Goal: Communication & Community: Answer question/provide support

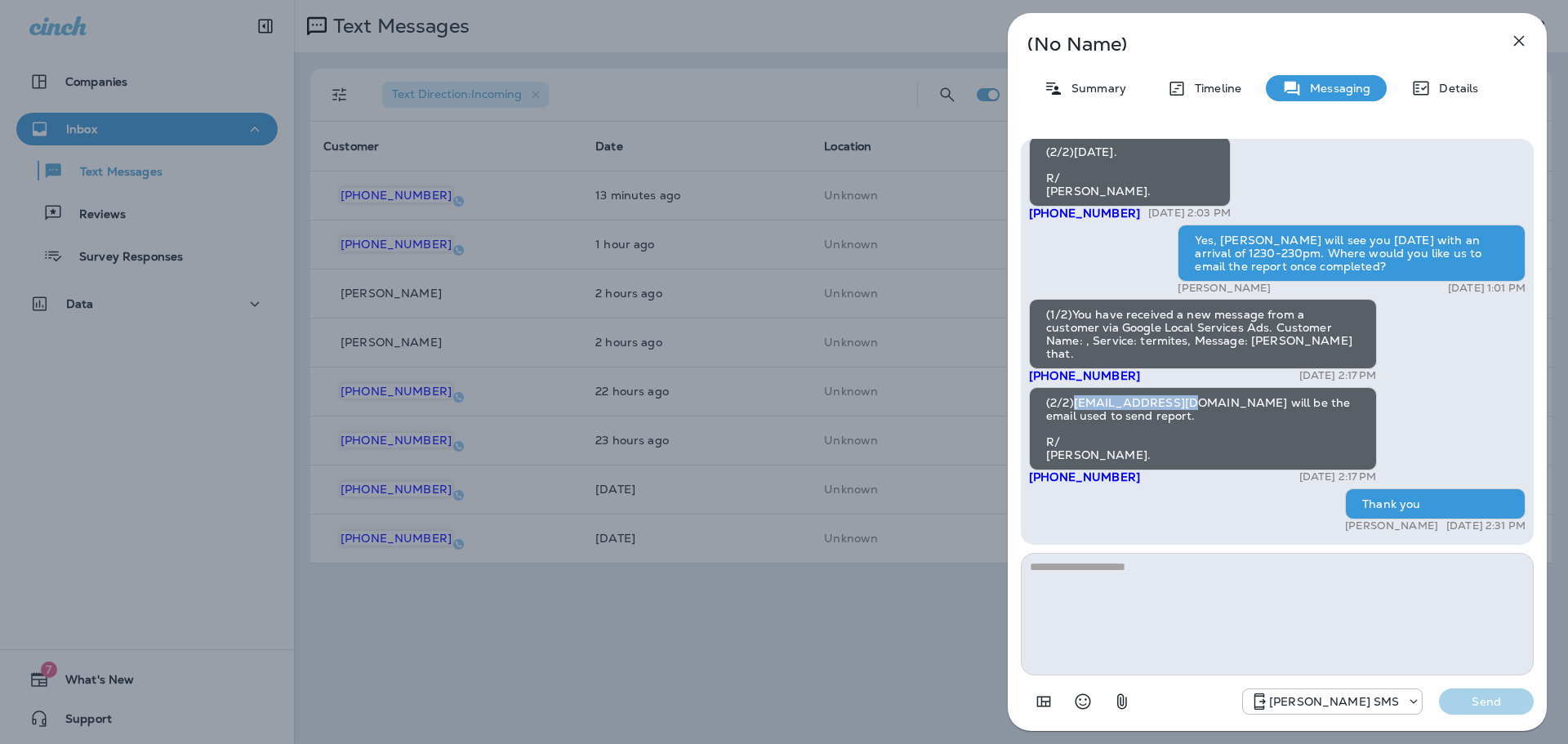
click at [1518, 48] on icon "button" at bounding box center [1519, 41] width 20 height 20
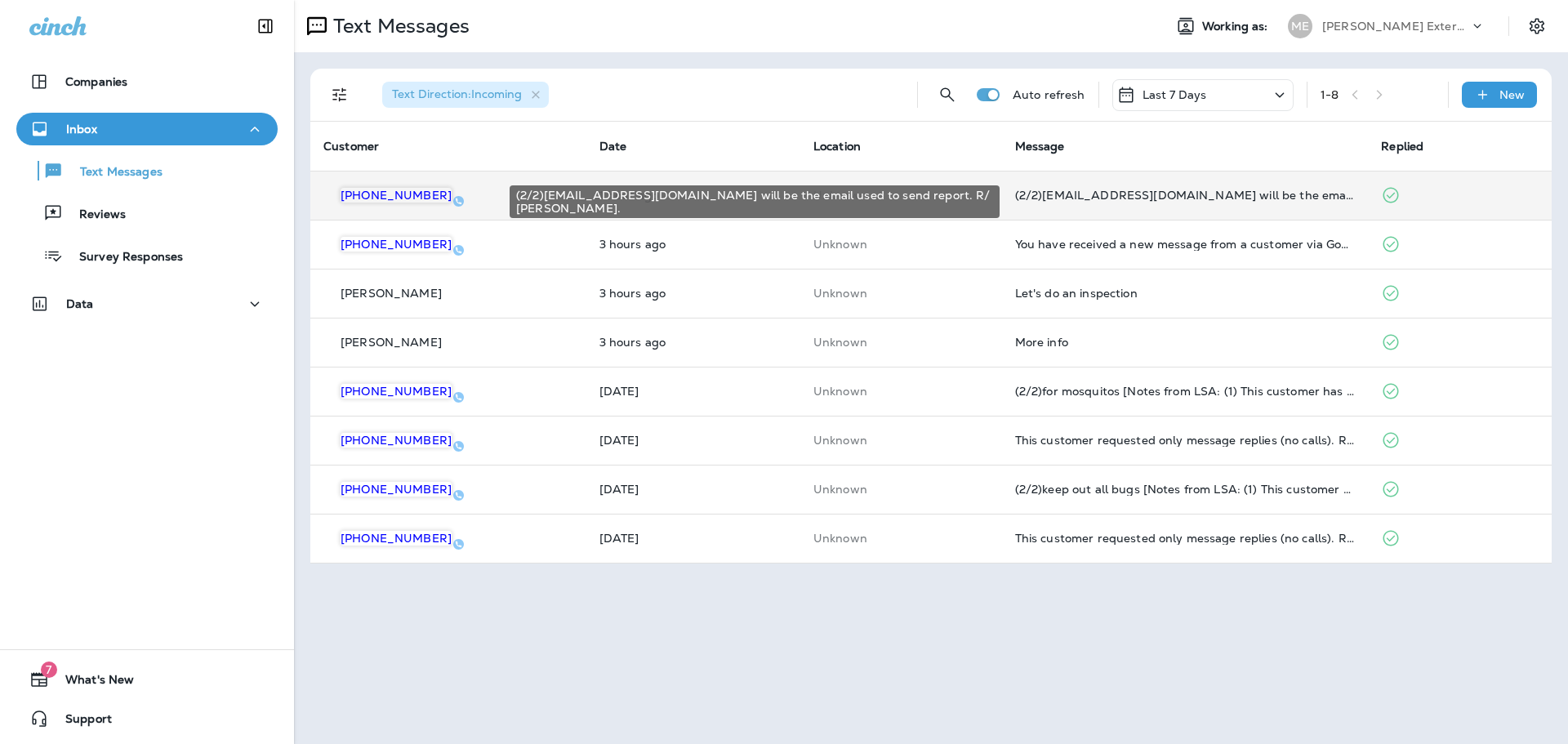
click at [1206, 199] on div "(2/2)[EMAIL_ADDRESS][DOMAIN_NAME] will be the email used to send report. R/ [PE…" at bounding box center [1186, 195] width 340 height 13
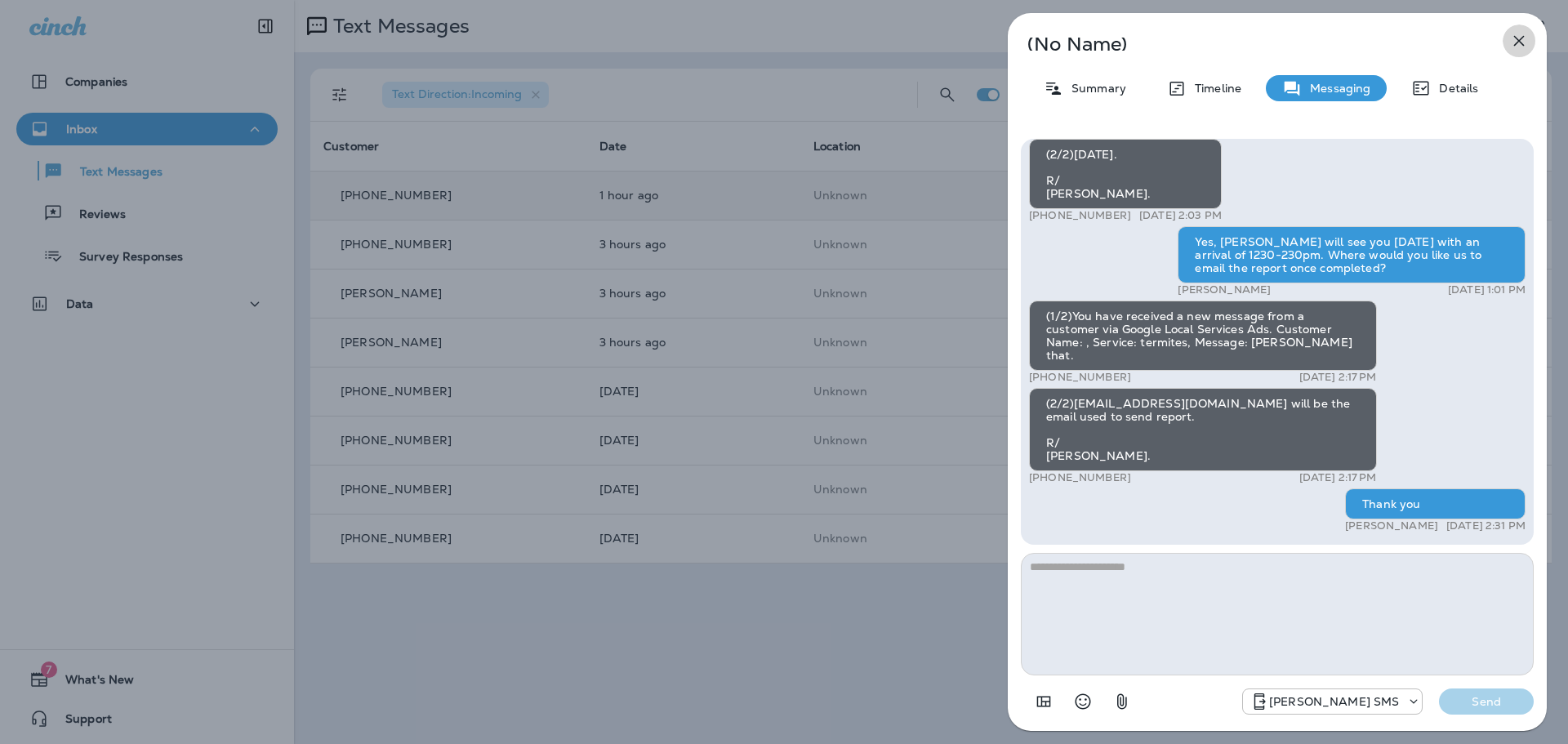
click at [1529, 36] on button "button" at bounding box center [1519, 40] width 32 height 32
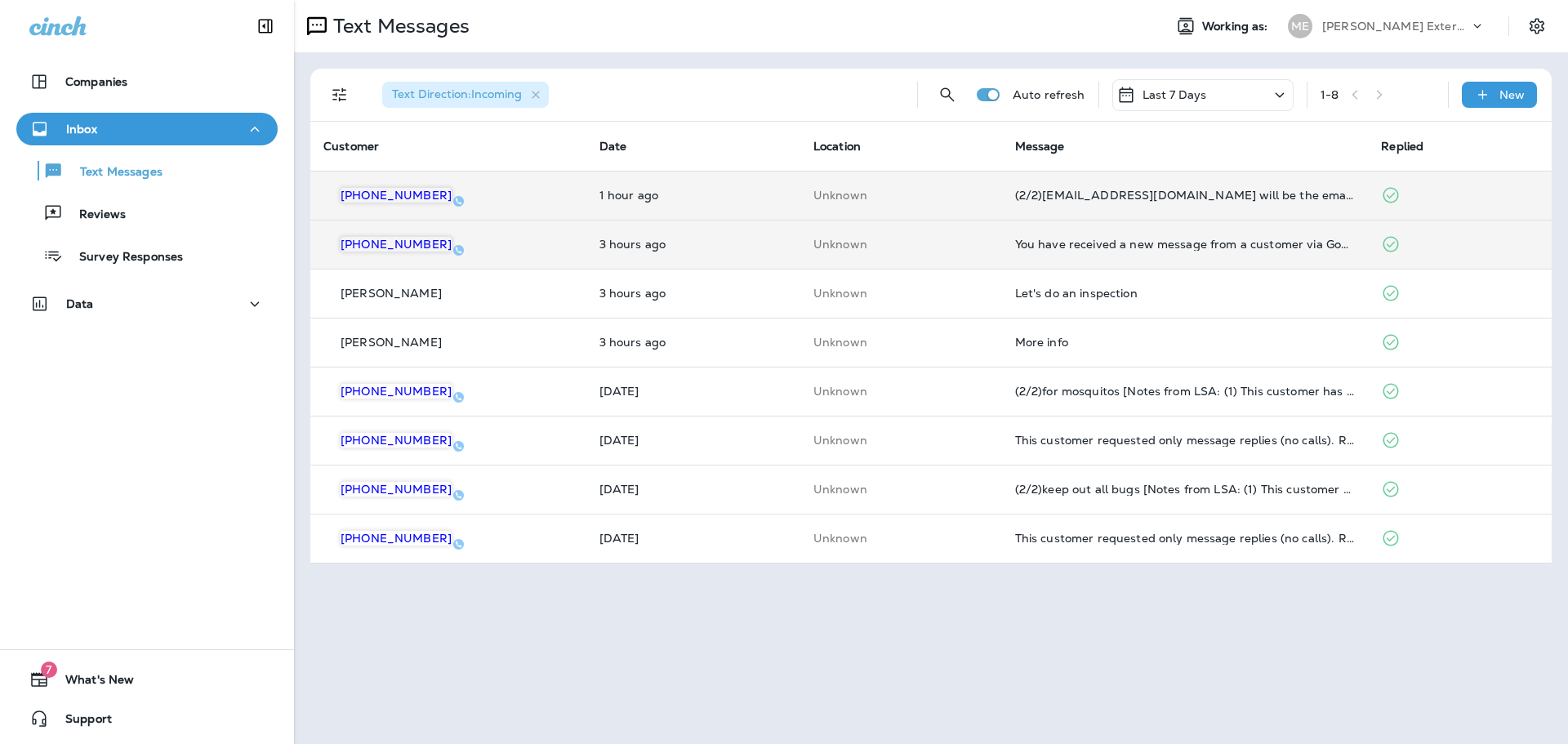
click at [1147, 237] on td "You have received a new message from a customer via Google Local Services Ads. …" at bounding box center [1185, 244] width 367 height 49
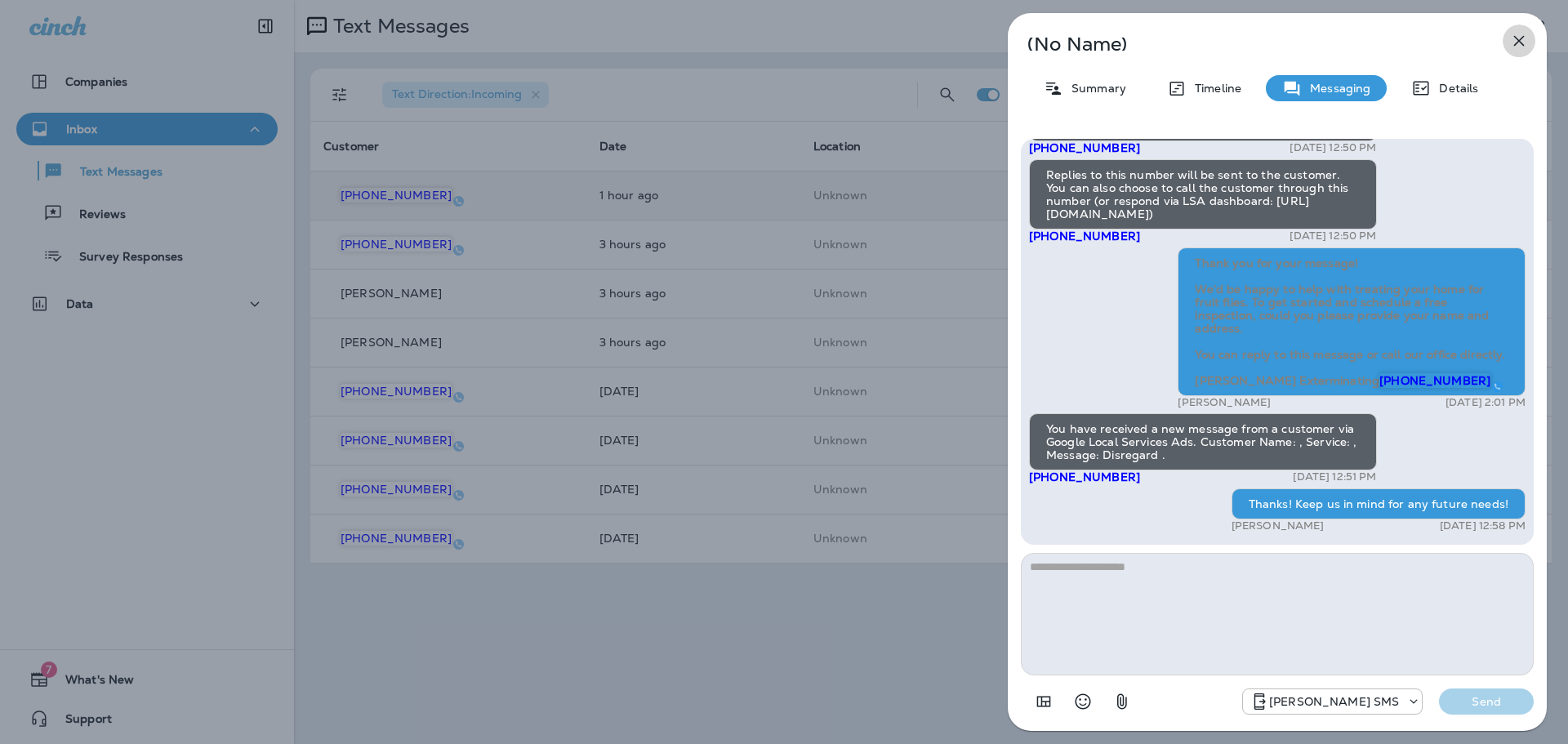
click at [1513, 49] on icon "button" at bounding box center [1519, 41] width 20 height 20
